Goal: Information Seeking & Learning: Check status

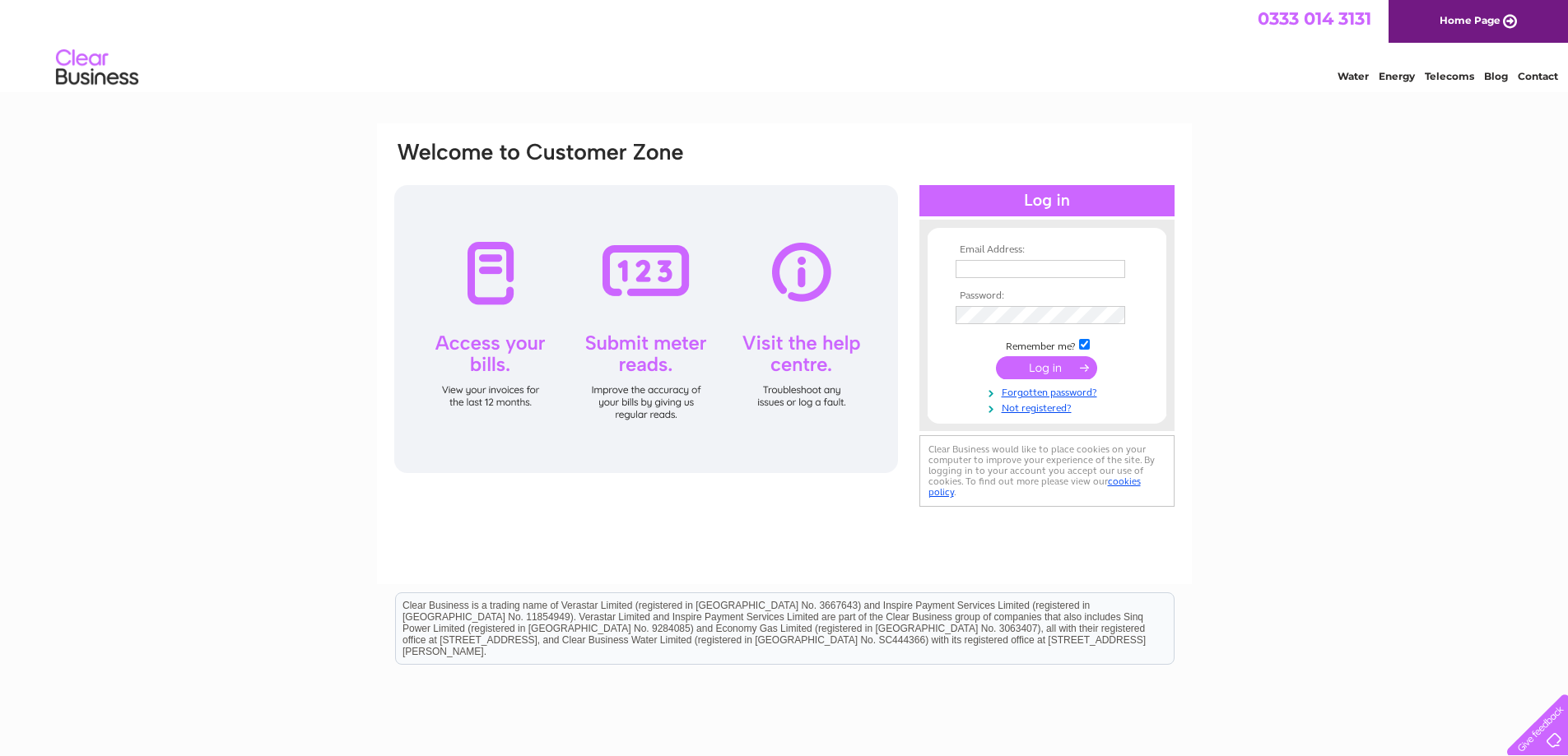
type input "pfprintingscotland@gmail.com"
click at [1033, 360] on input "submit" at bounding box center [1047, 367] width 101 height 23
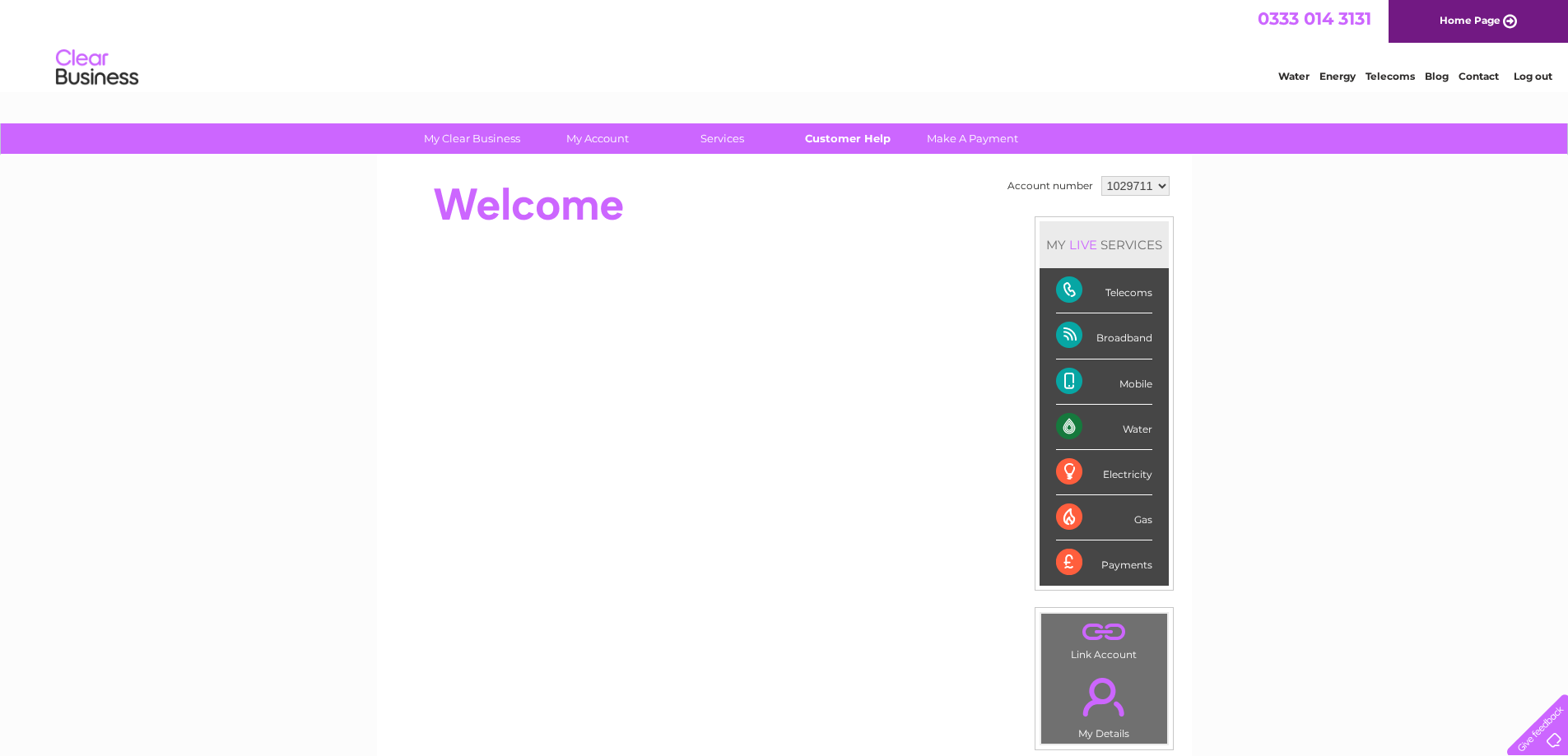
click at [836, 135] on link "Customer Help" at bounding box center [847, 138] width 136 height 30
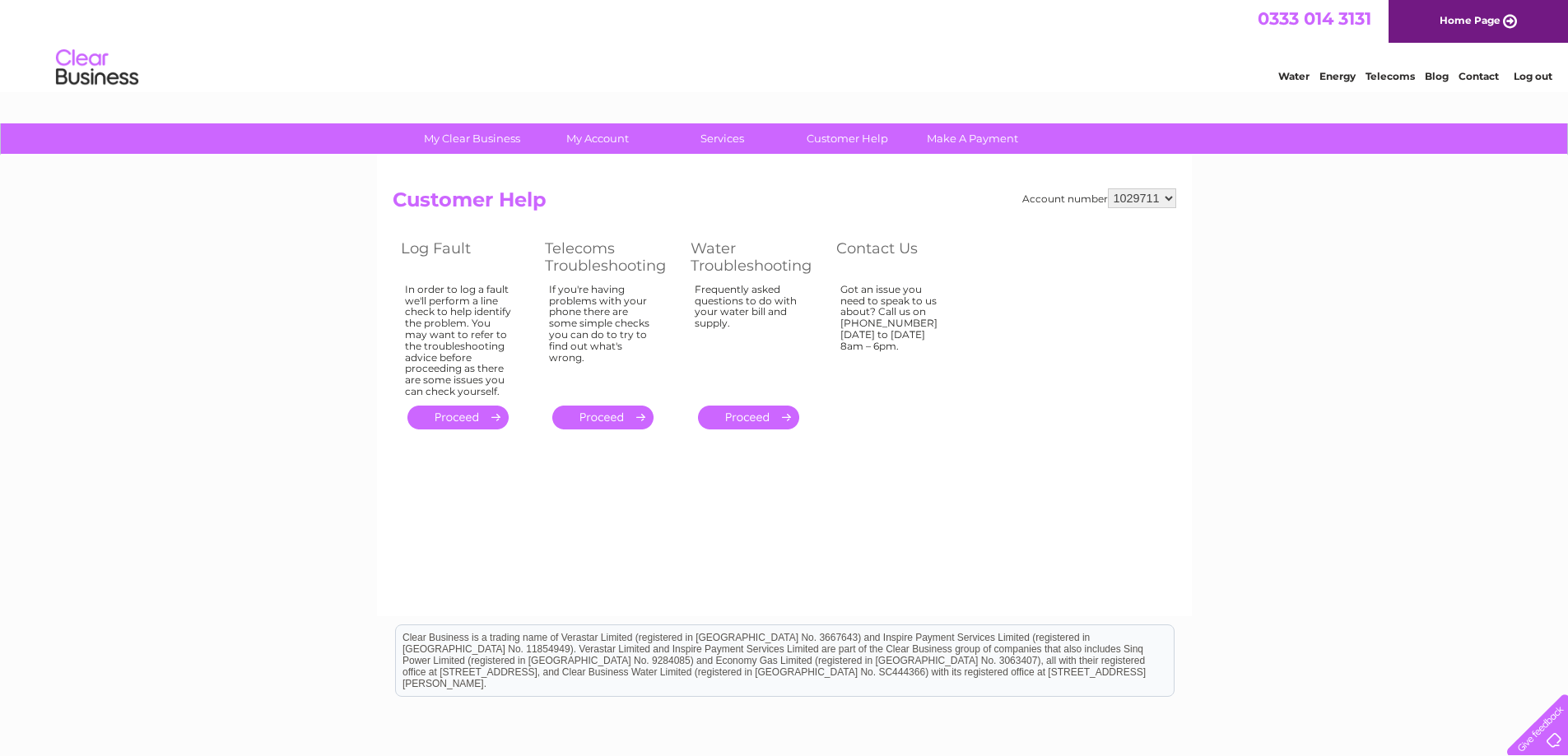
click at [611, 414] on link "." at bounding box center [603, 418] width 101 height 24
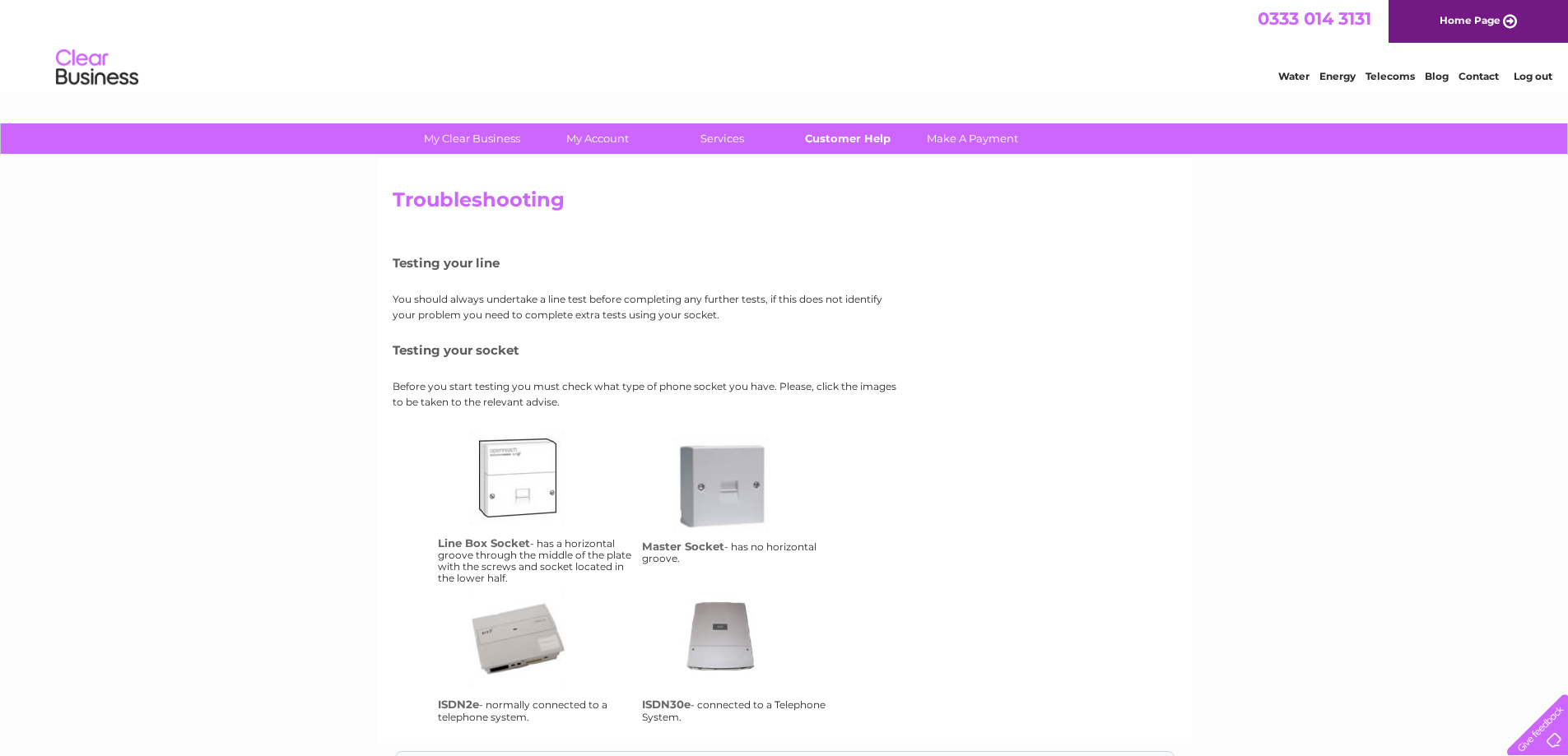
click at [861, 130] on link "Customer Help" at bounding box center [847, 138] width 136 height 30
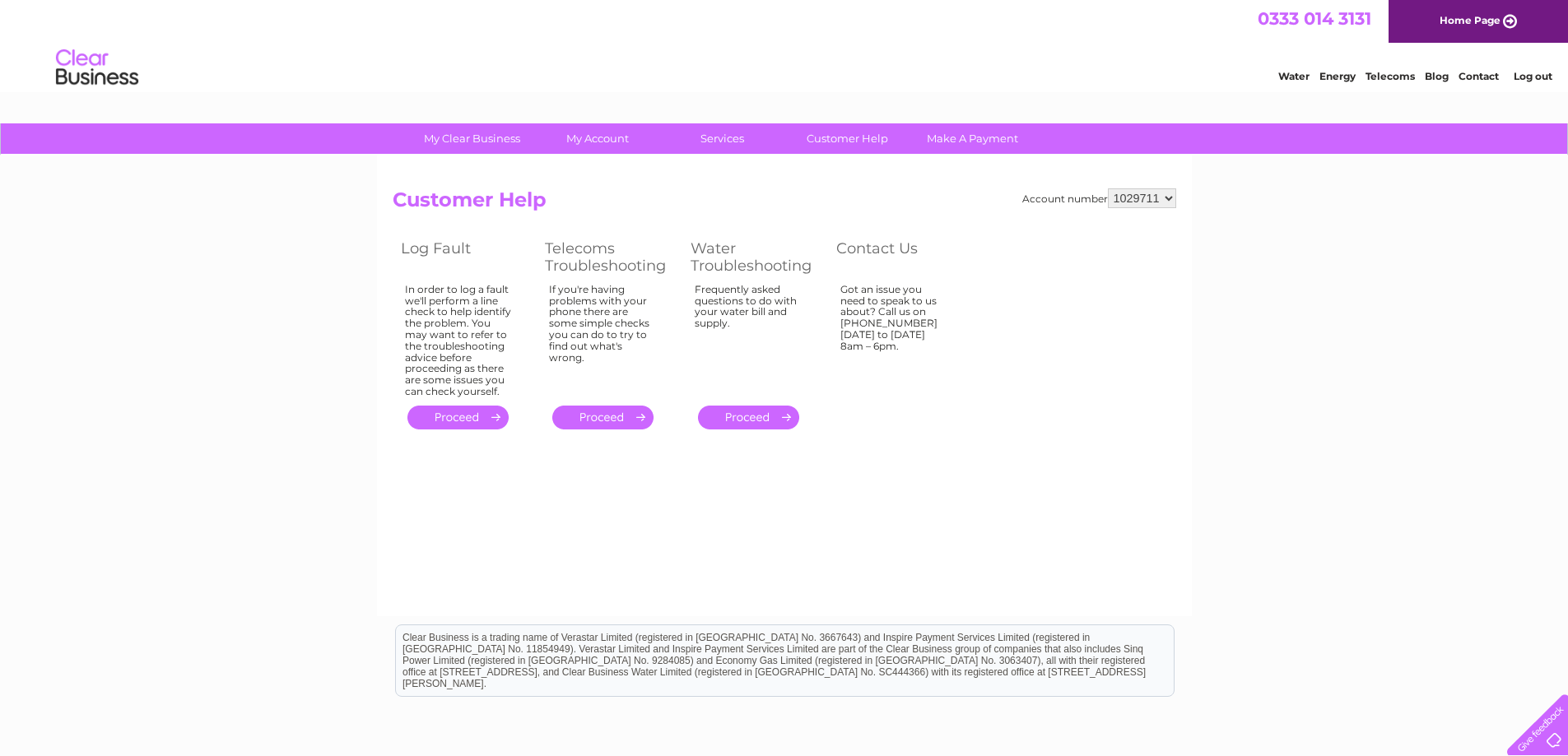
click at [461, 415] on link "." at bounding box center [458, 418] width 101 height 24
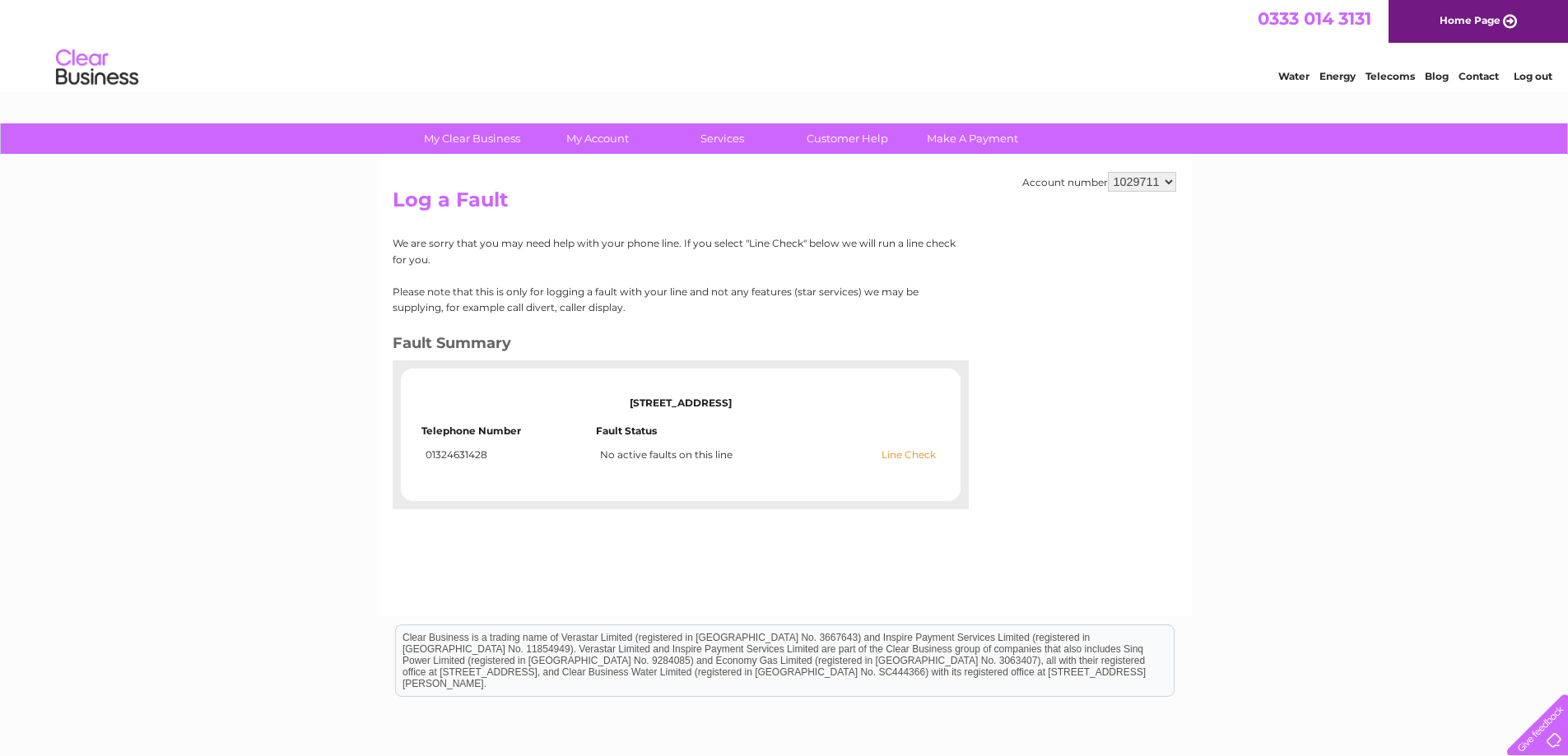
click at [908, 452] on link "Line Check" at bounding box center [908, 455] width 54 height 12
click at [903, 450] on link "Line Check" at bounding box center [908, 455] width 54 height 12
click at [838, 137] on link "Customer Help" at bounding box center [847, 138] width 136 height 30
click at [851, 134] on link "Customer Help" at bounding box center [847, 138] width 136 height 30
